Goal: Check status: Check status

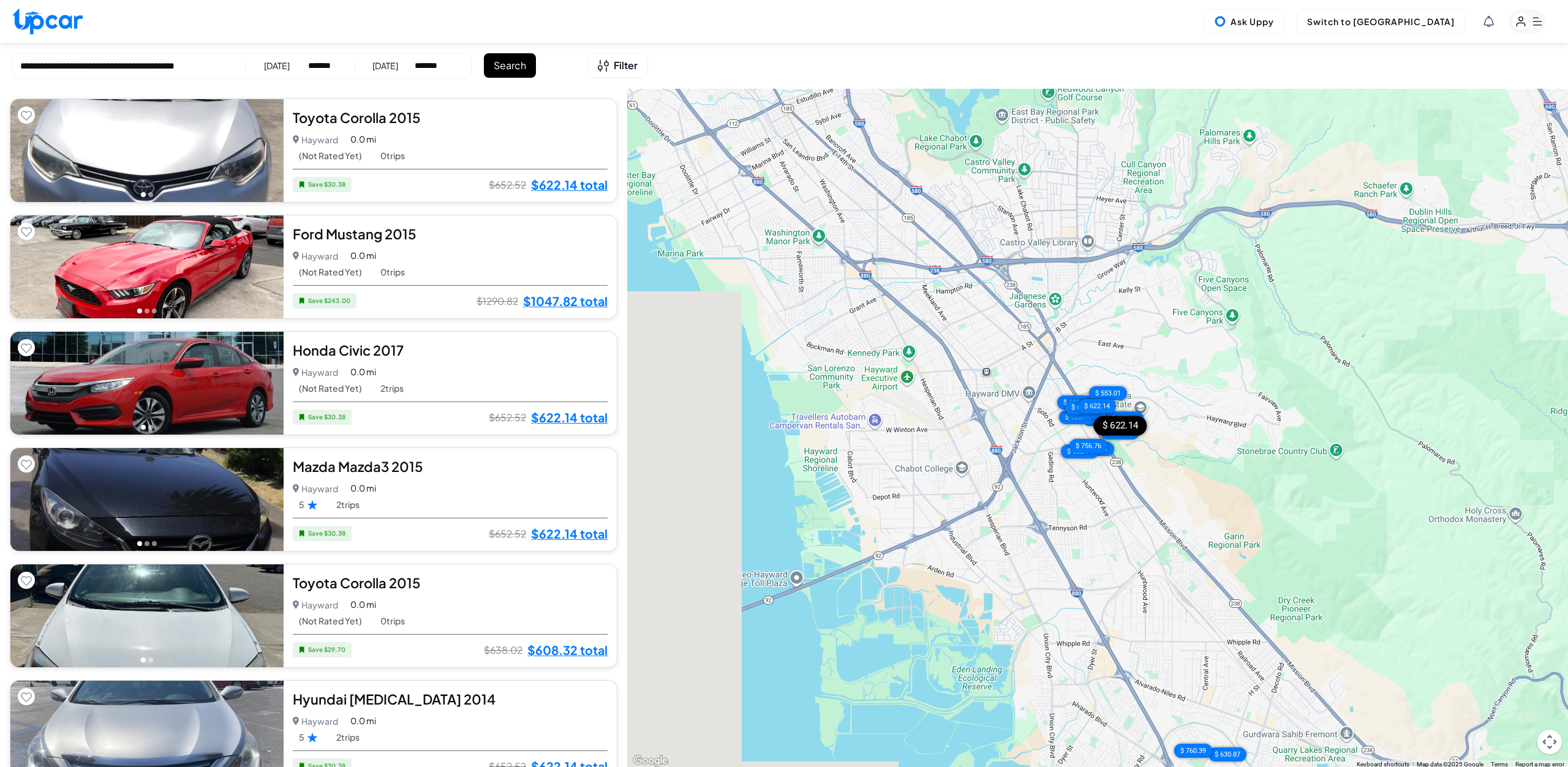
select select "*******"
click at [1398, 22] on button "Switch to [GEOGRAPHIC_DATA]" at bounding box center [1381, 21] width 168 height 25
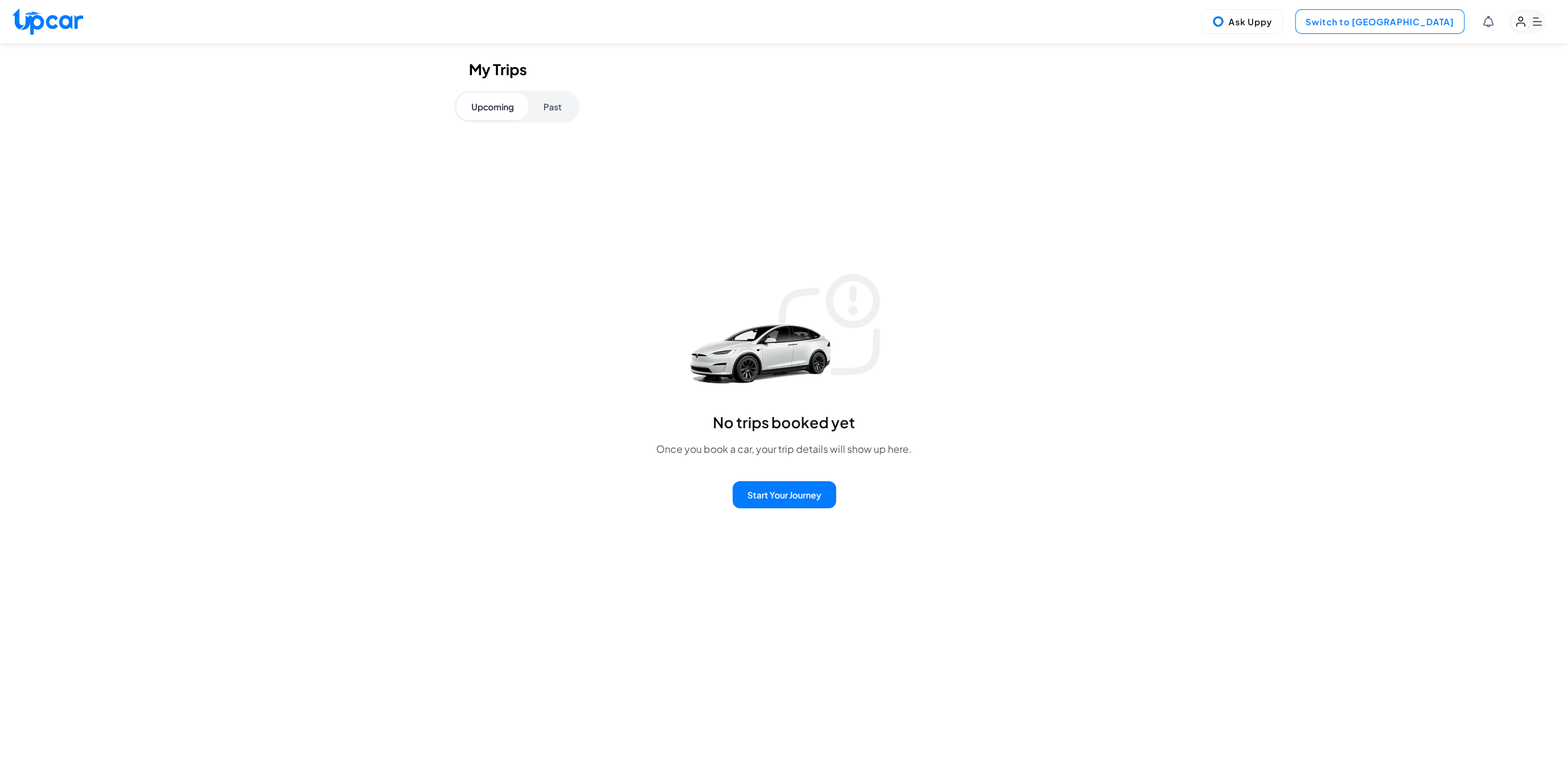
click at [1416, 20] on button "Switch to [GEOGRAPHIC_DATA]" at bounding box center [1380, 22] width 169 height 25
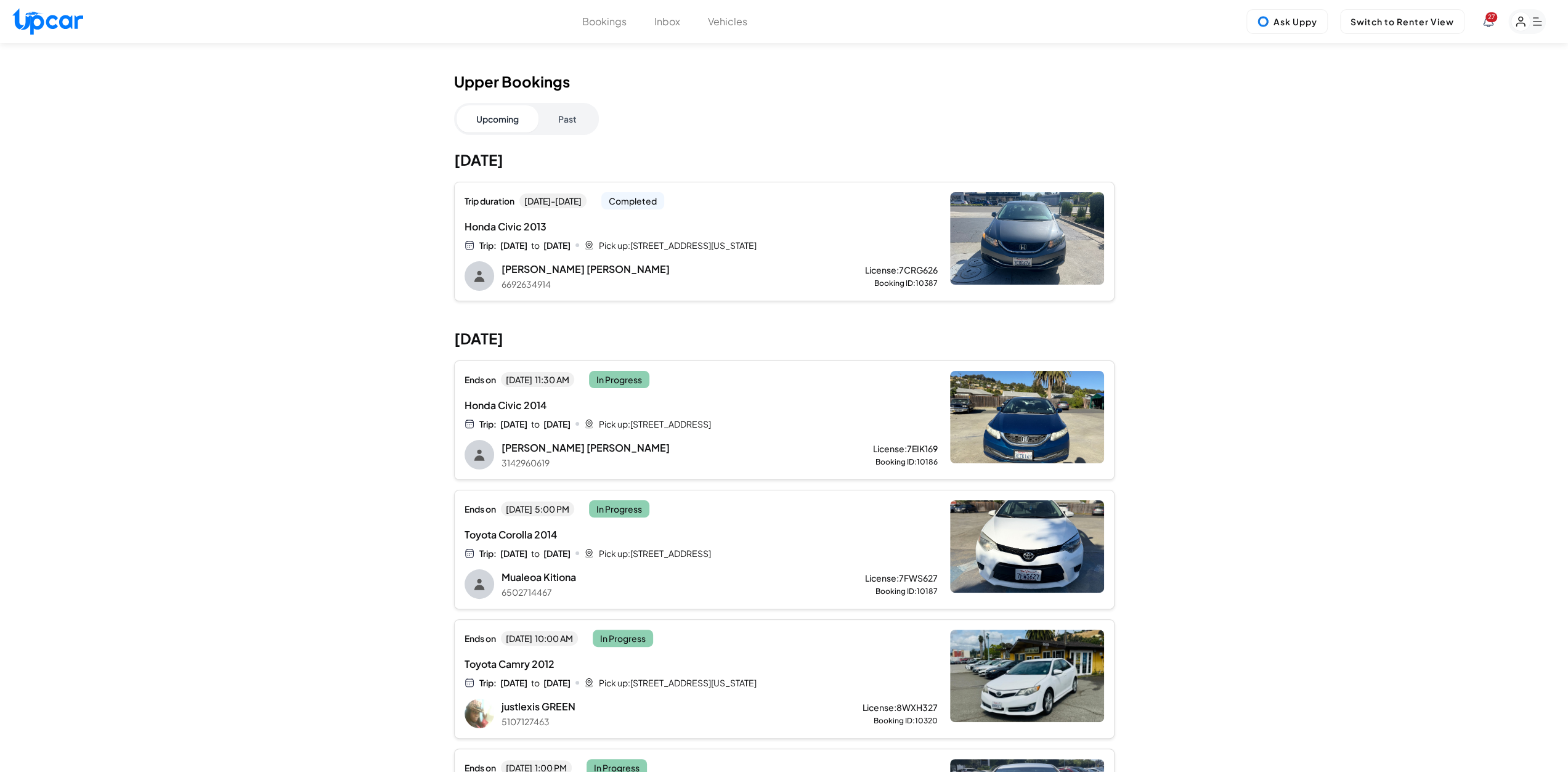
click at [577, 124] on button "Past" at bounding box center [567, 118] width 58 height 27
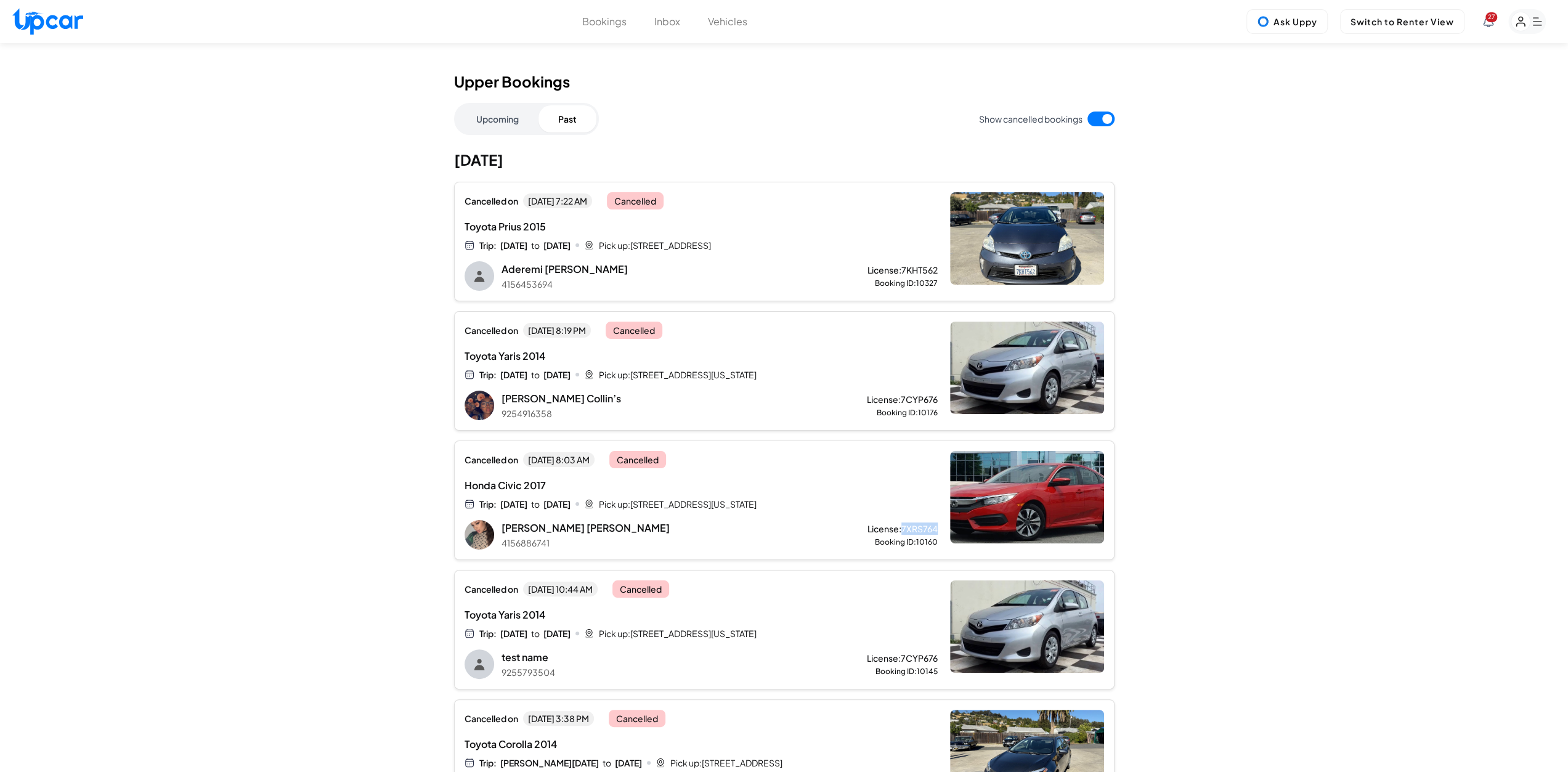
drag, startPoint x: 907, startPoint y: 526, endPoint x: 943, endPoint y: 531, distance: 36.3
click at [937, 531] on span "License: 7XRS764" at bounding box center [902, 529] width 70 height 12
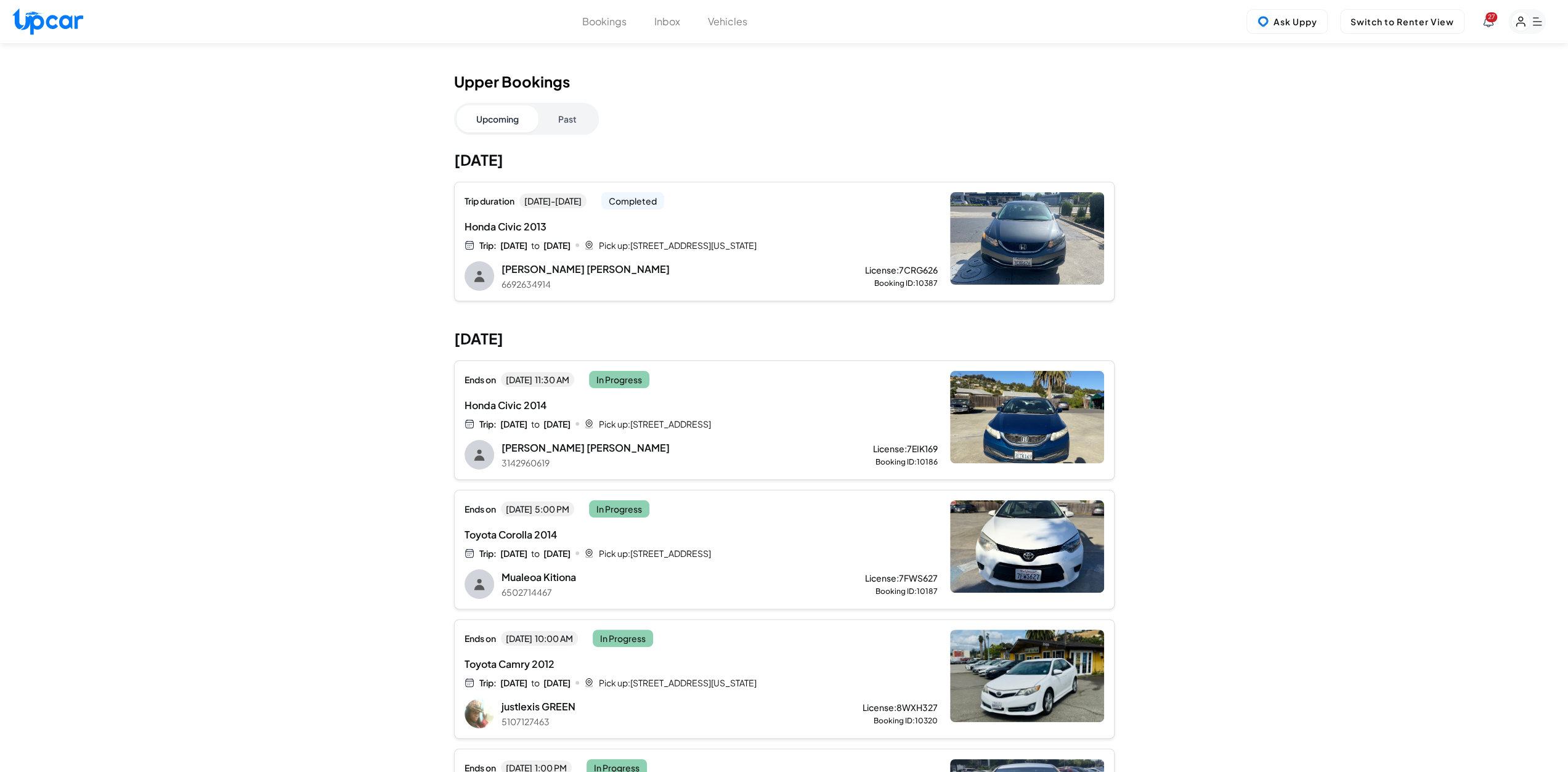
click at [546, 122] on button "Past" at bounding box center [567, 118] width 58 height 27
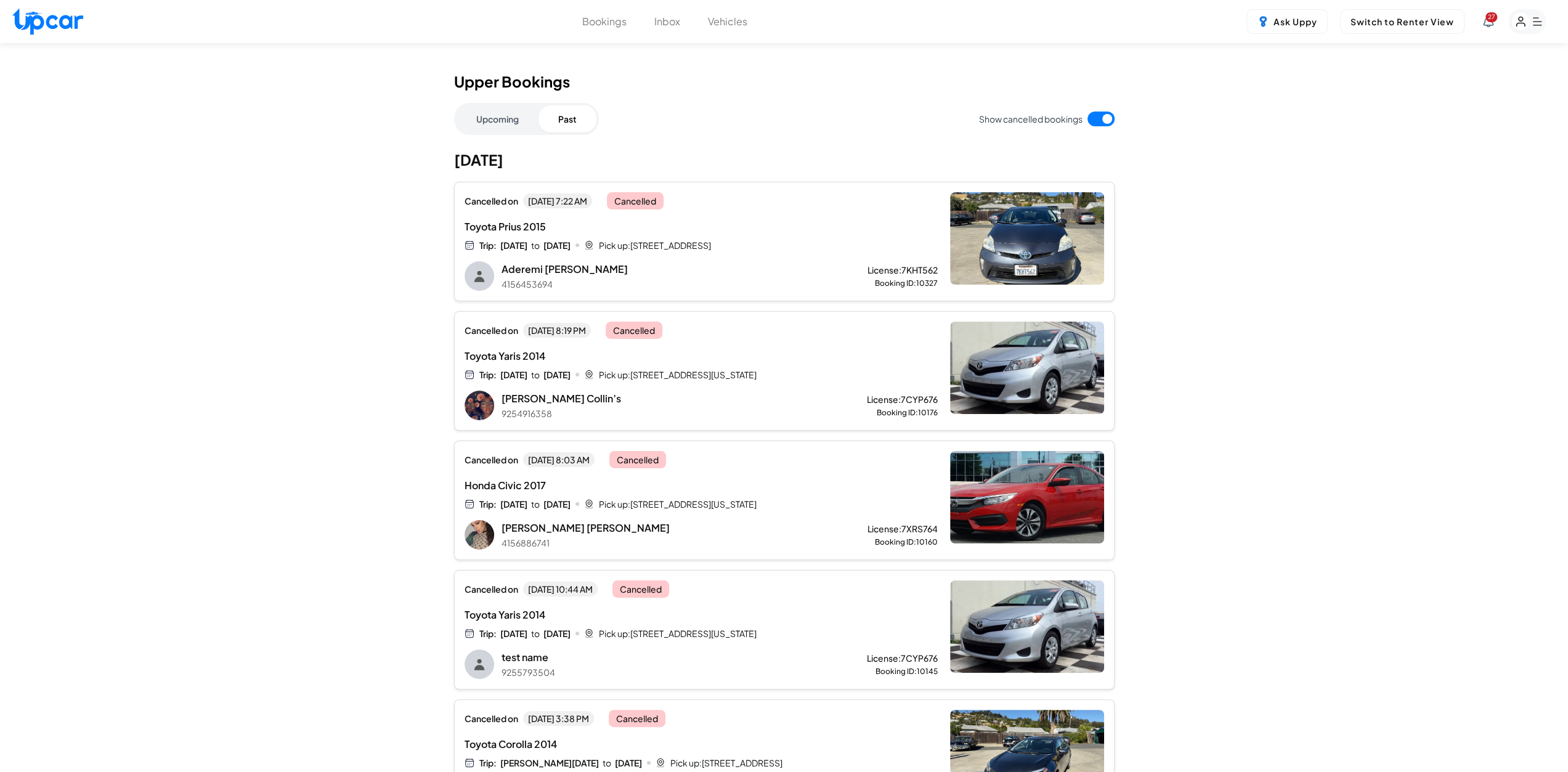
click at [493, 122] on button "Upcoming" at bounding box center [497, 118] width 82 height 27
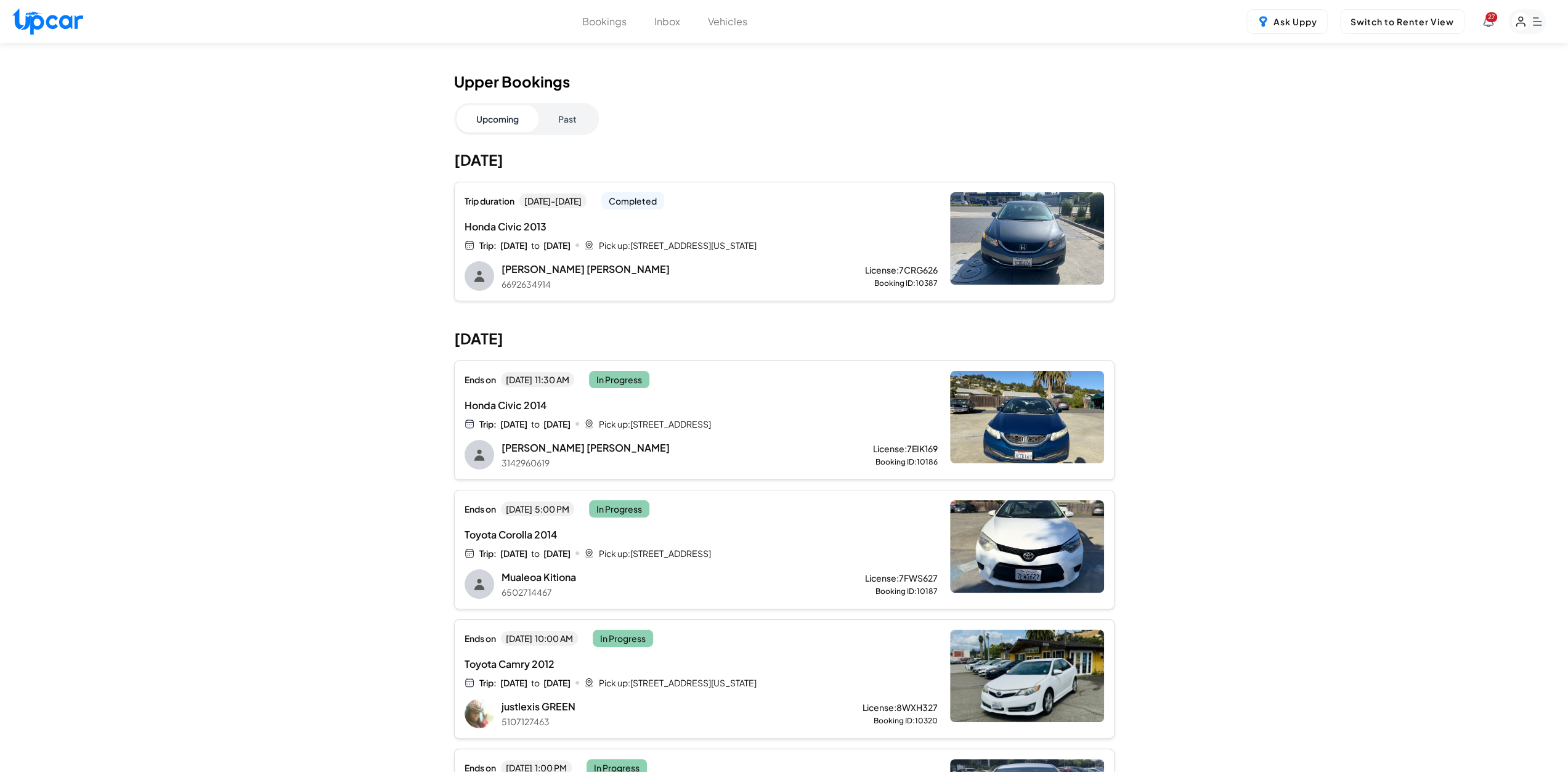
click at [566, 119] on button "Past" at bounding box center [567, 118] width 58 height 27
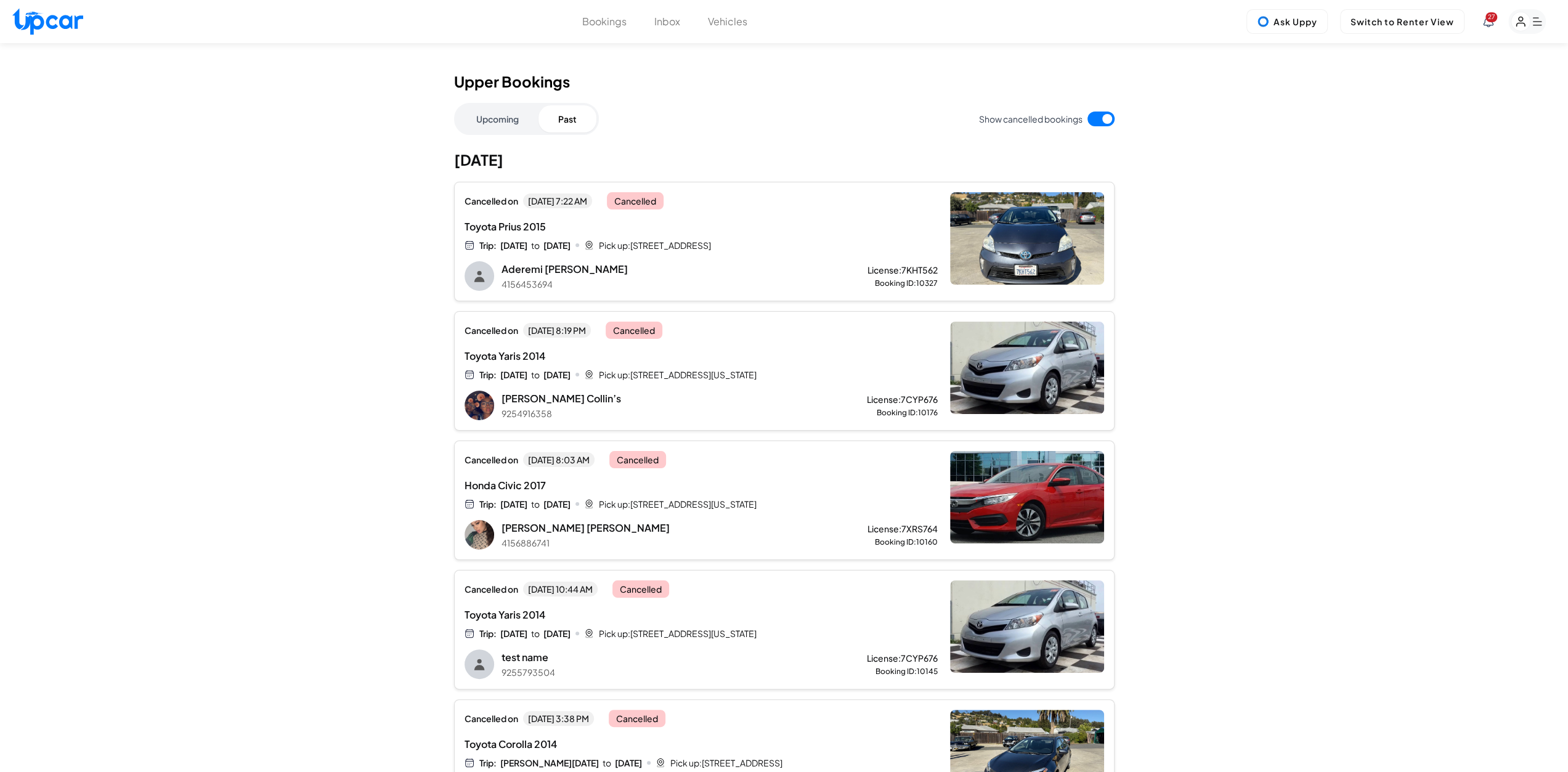
click at [476, 124] on button "Upcoming" at bounding box center [497, 118] width 82 height 27
